Goal: Information Seeking & Learning: Learn about a topic

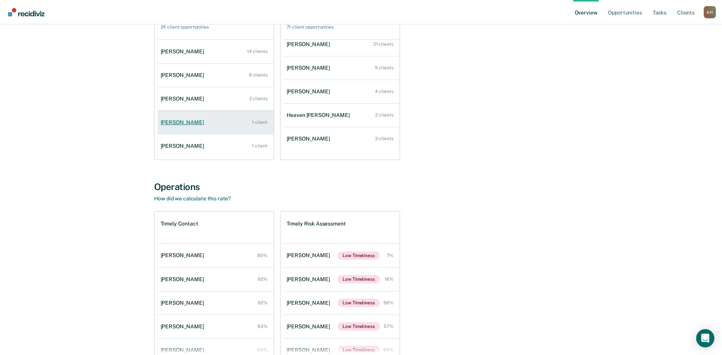
scroll to position [114, 0]
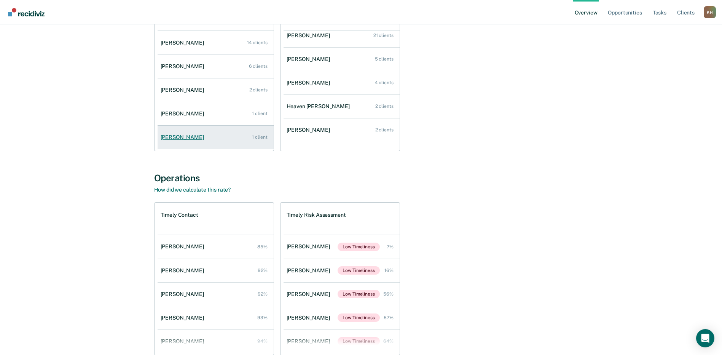
click at [187, 137] on div "[PERSON_NAME]" at bounding box center [184, 137] width 46 height 6
